Goal: Transaction & Acquisition: Purchase product/service

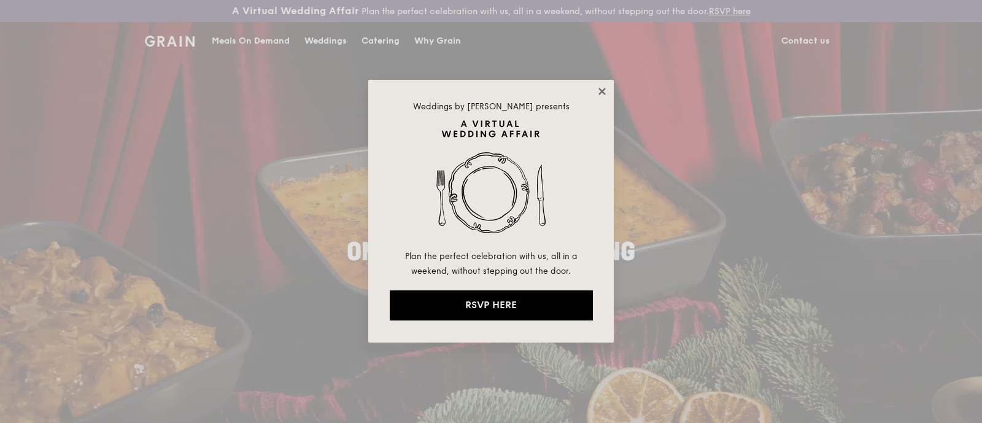
click at [606, 96] on icon at bounding box center [601, 91] width 11 height 11
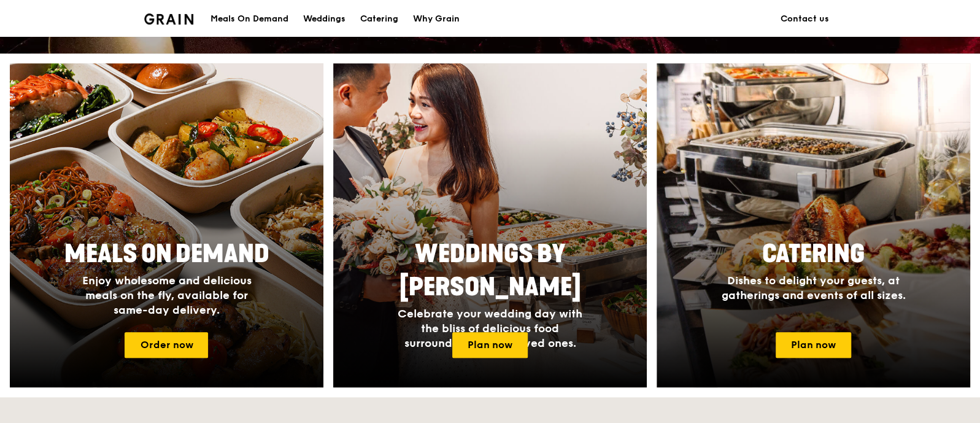
scroll to position [460, 0]
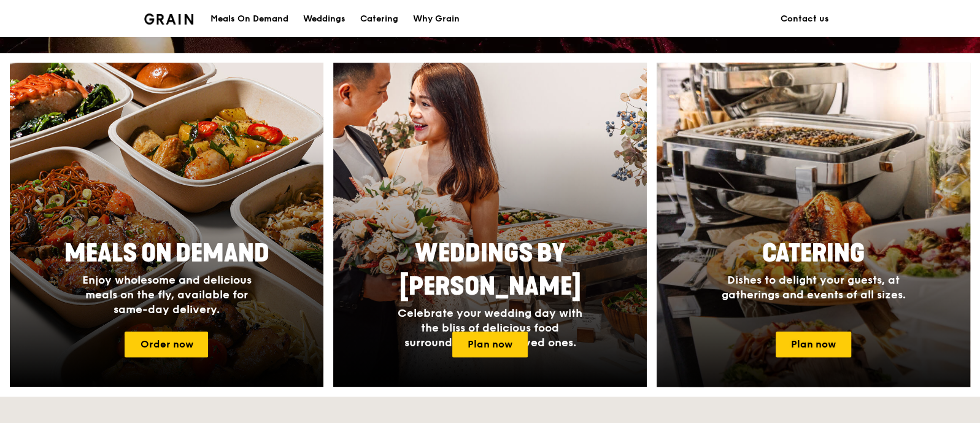
click at [801, 359] on div at bounding box center [813, 225] width 345 height 356
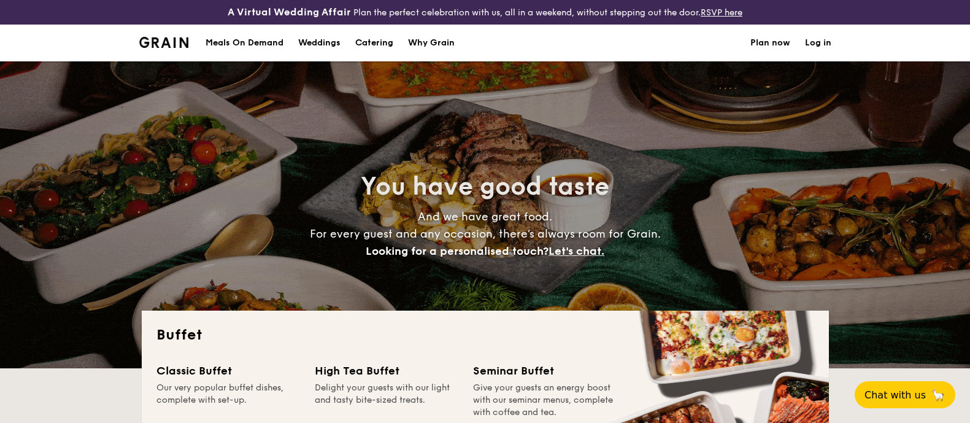
select select
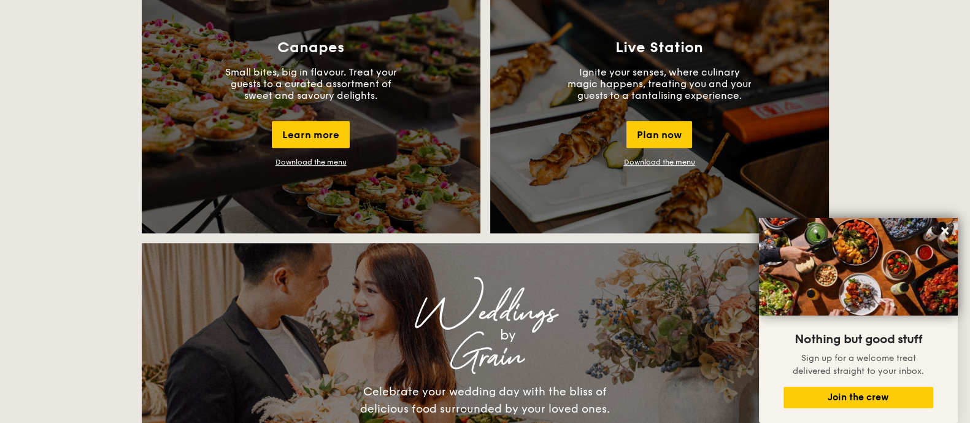
scroll to position [844, 0]
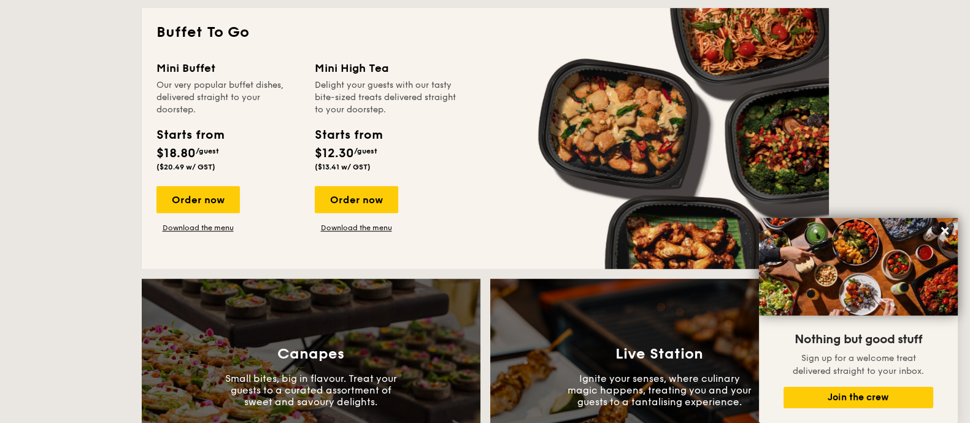
drag, startPoint x: 222, startPoint y: 209, endPoint x: 334, endPoint y: 221, distance: 113.6
click at [222, 209] on div "Order now" at bounding box center [197, 199] width 83 height 27
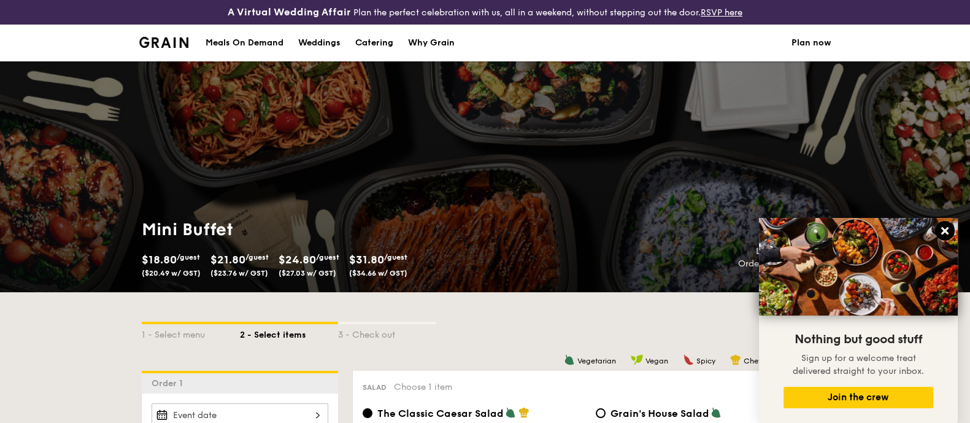
click at [943, 231] on icon at bounding box center [944, 230] width 7 height 7
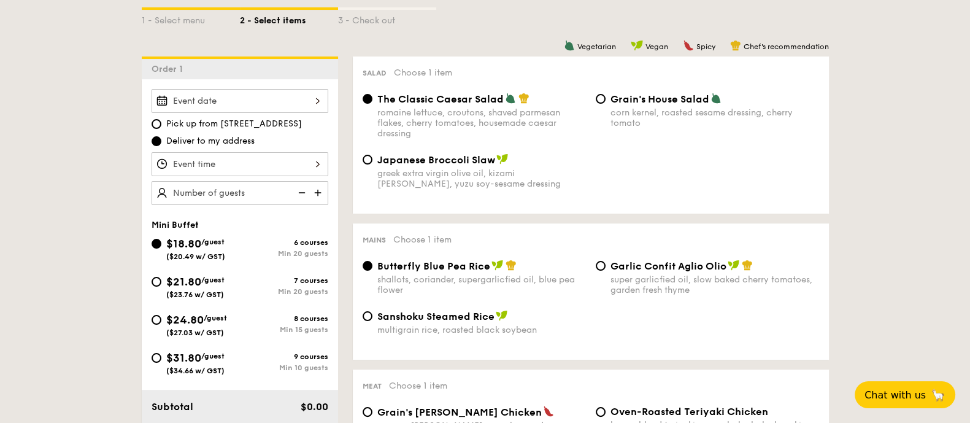
scroll to position [306, 0]
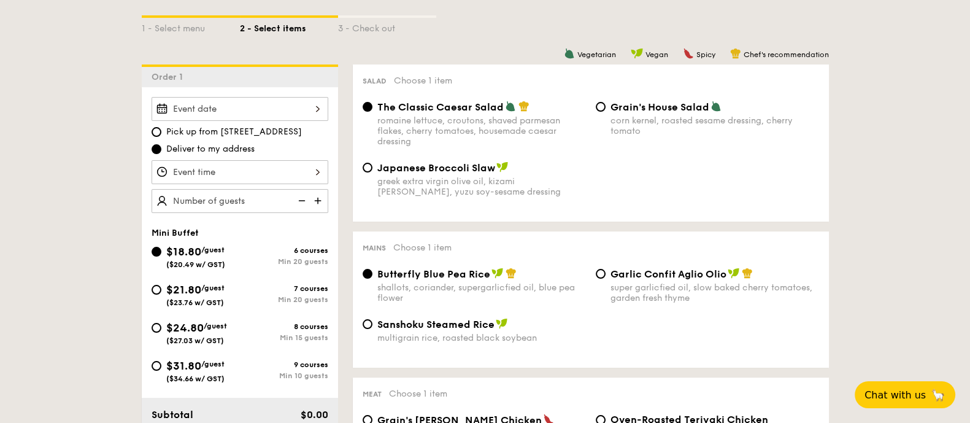
click at [177, 330] on span "$24.80" at bounding box center [184, 327] width 37 height 13
click at [161, 330] on input "$24.80 /guest ($27.03 w/ GST) 8 courses Min 15 guests" at bounding box center [157, 328] width 10 height 10
radio input "true"
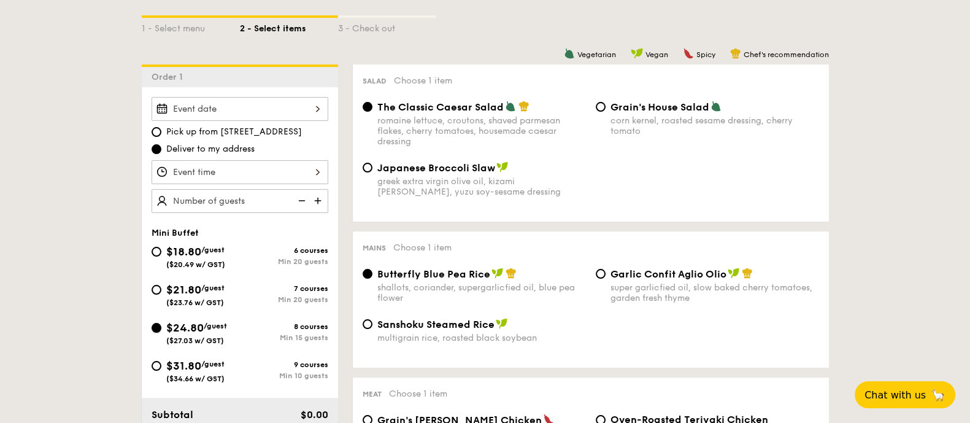
radio input "false"
radio input "true"
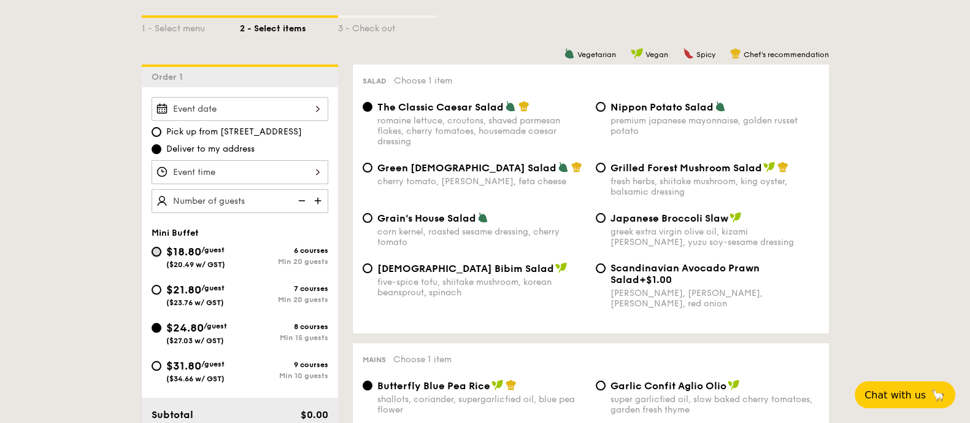
click at [156, 247] on input "$18.80 /guest ($20.49 w/ GST) 6 courses Min 20 guests" at bounding box center [157, 252] width 10 height 10
radio input "true"
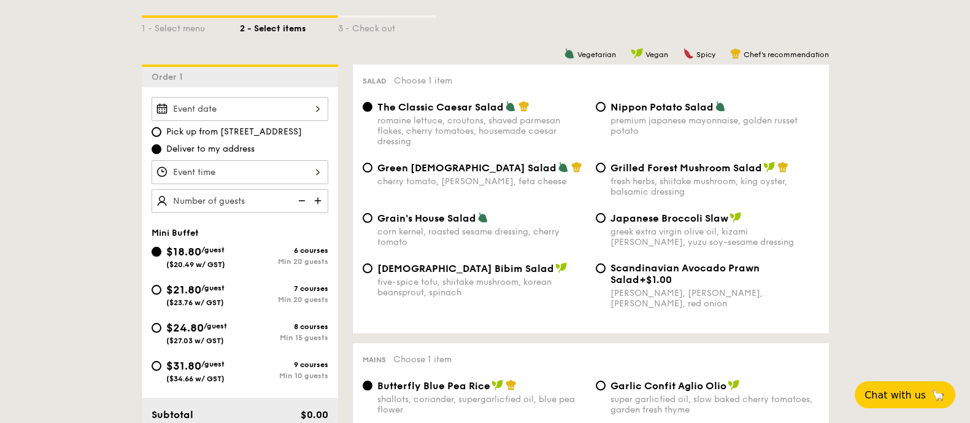
radio input "true"
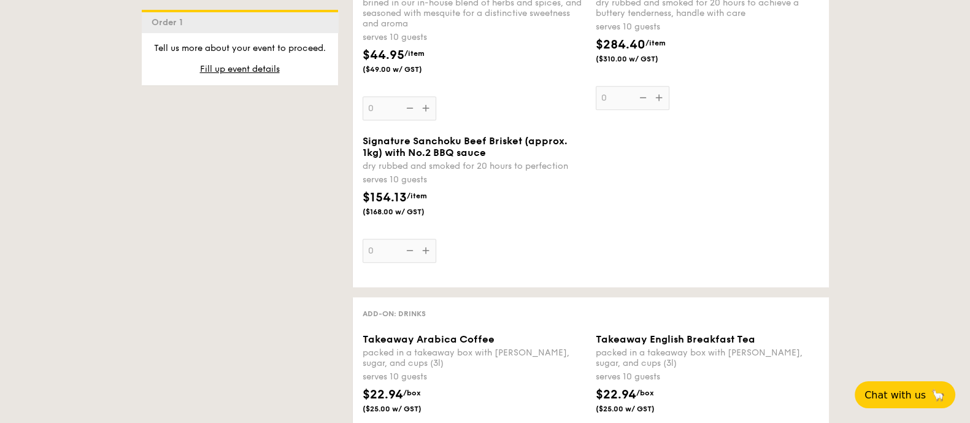
scroll to position [1457, 0]
